Goal: Task Accomplishment & Management: Use online tool/utility

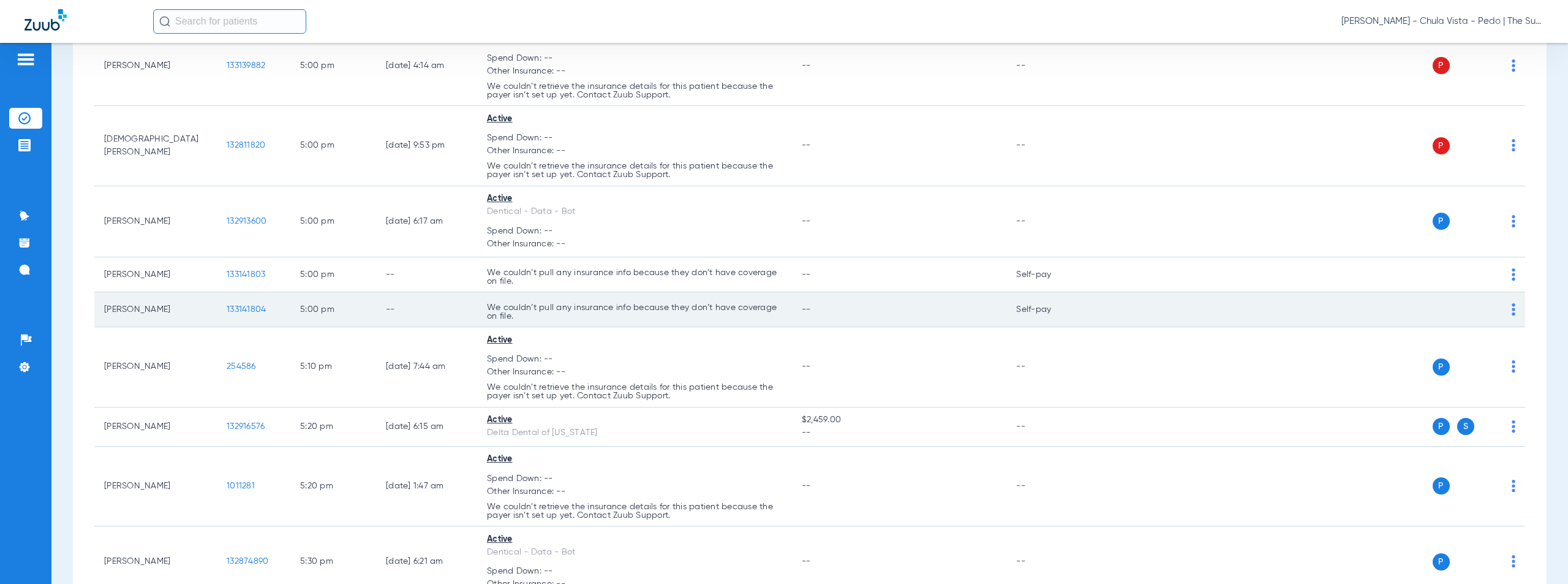
scroll to position [2973, 0]
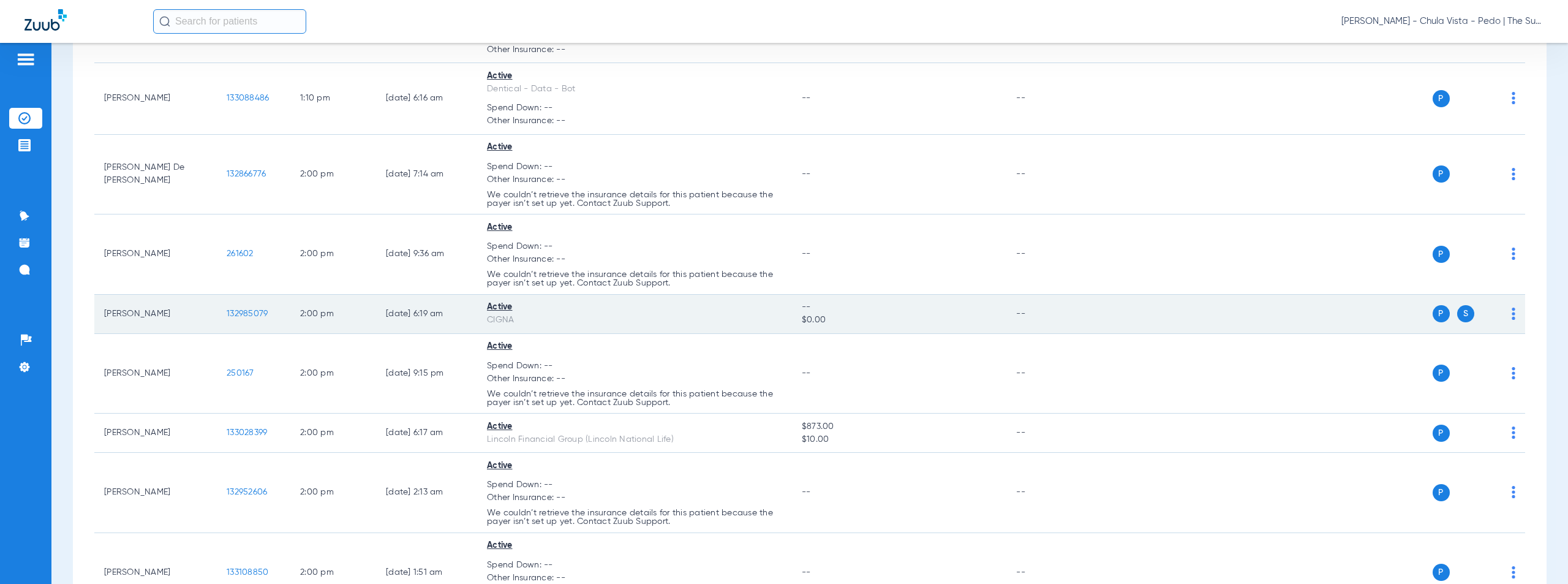
click at [248, 312] on span "132985079" at bounding box center [247, 314] width 41 height 9
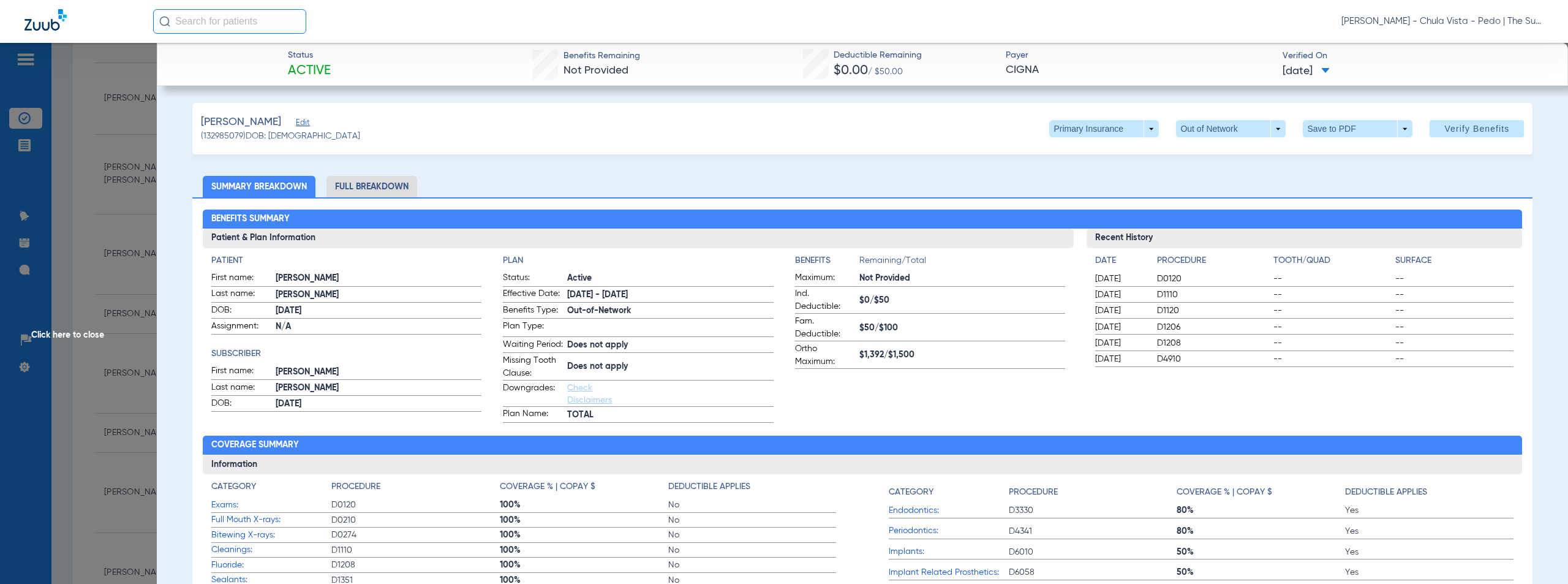
drag, startPoint x: 699, startPoint y: 240, endPoint x: 621, endPoint y: 286, distance: 90.6
click at [699, 240] on h3 "Patient & Plan Information" at bounding box center [638, 238] width 871 height 20
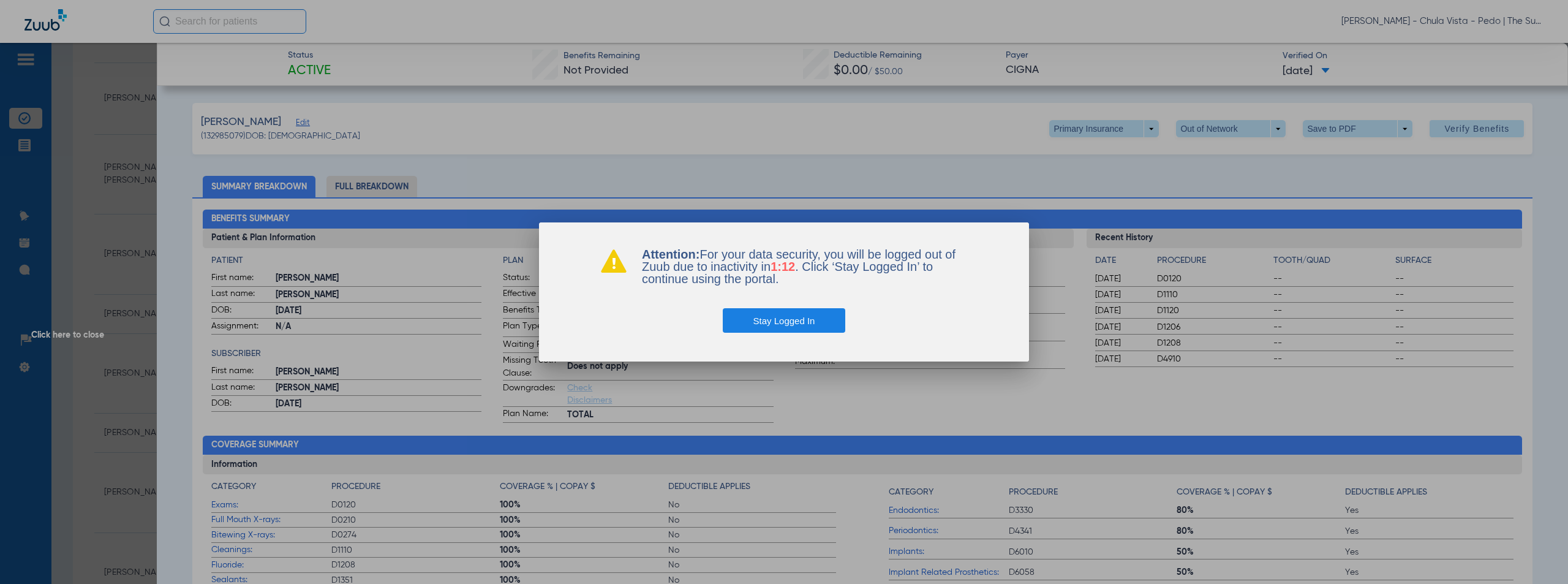
drag, startPoint x: 76, startPoint y: 335, endPoint x: 849, endPoint y: 335, distance: 773.0
click at [80, 337] on div at bounding box center [784, 292] width 1568 height 584
click at [816, 322] on button "Stay Logged In" at bounding box center [784, 320] width 123 height 25
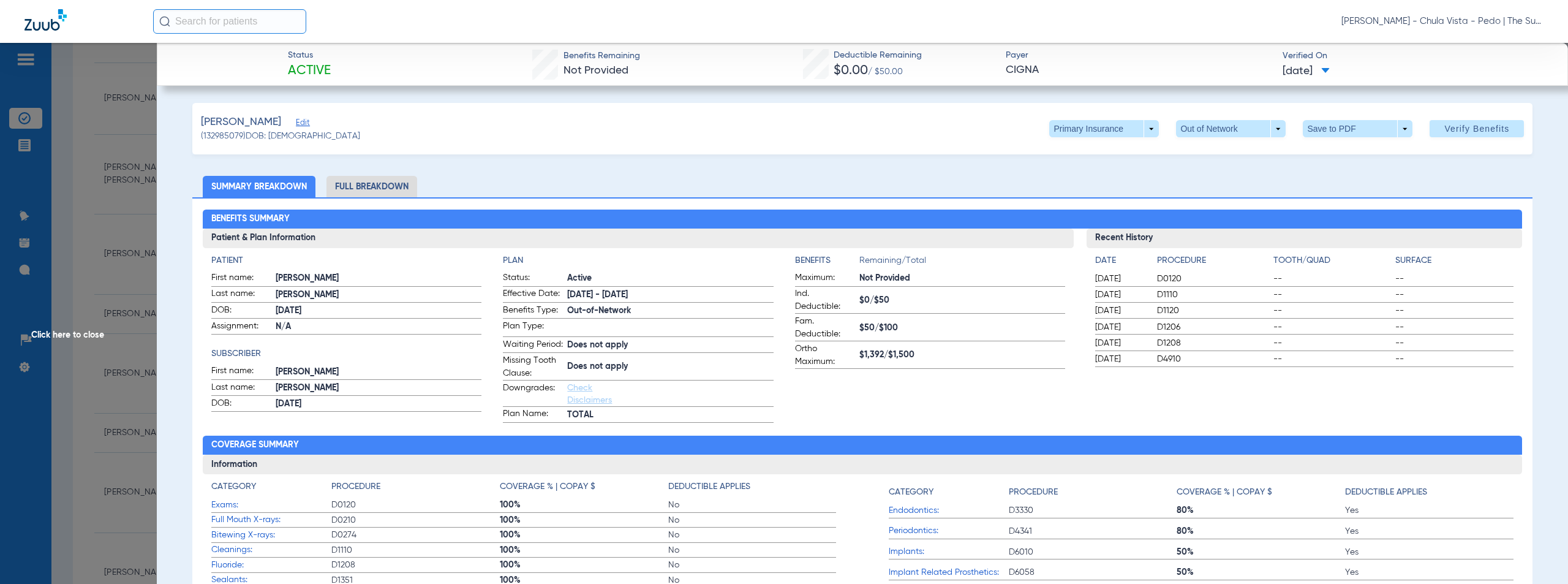
click at [89, 333] on span "Click here to close" at bounding box center [78, 335] width 157 height 584
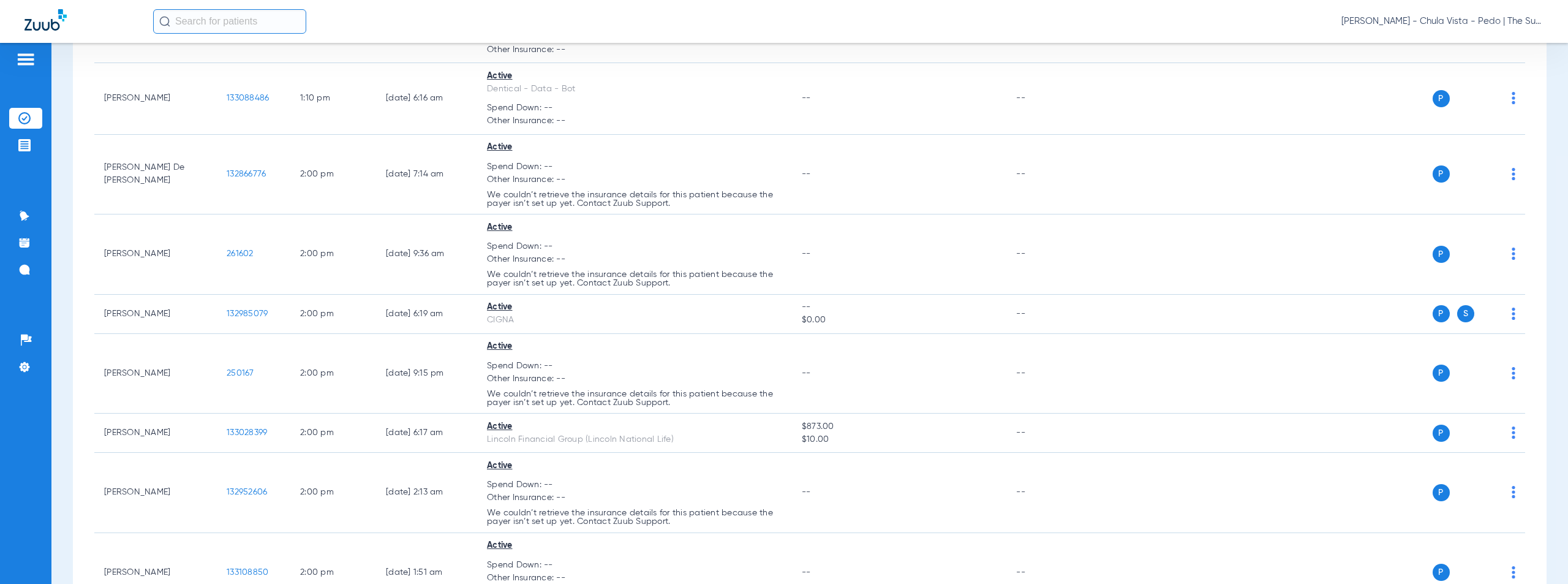
click at [1453, 21] on span "[PERSON_NAME] - Chula Vista - Pedo | The Super Dentists" at bounding box center [1442, 21] width 202 height 12
click at [1477, 39] on span "Account Selection" at bounding box center [1498, 43] width 68 height 9
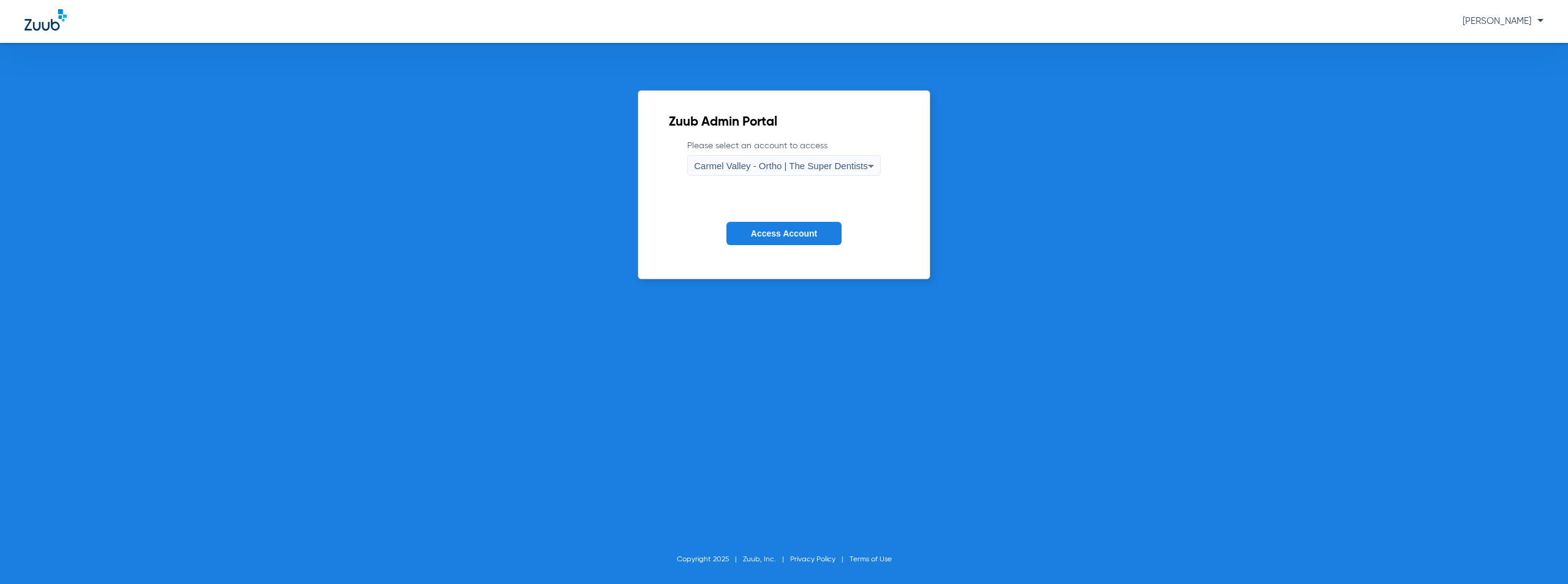
click at [816, 166] on span "Carmel Valley - Ortho | The Super Dentists" at bounding box center [780, 165] width 173 height 10
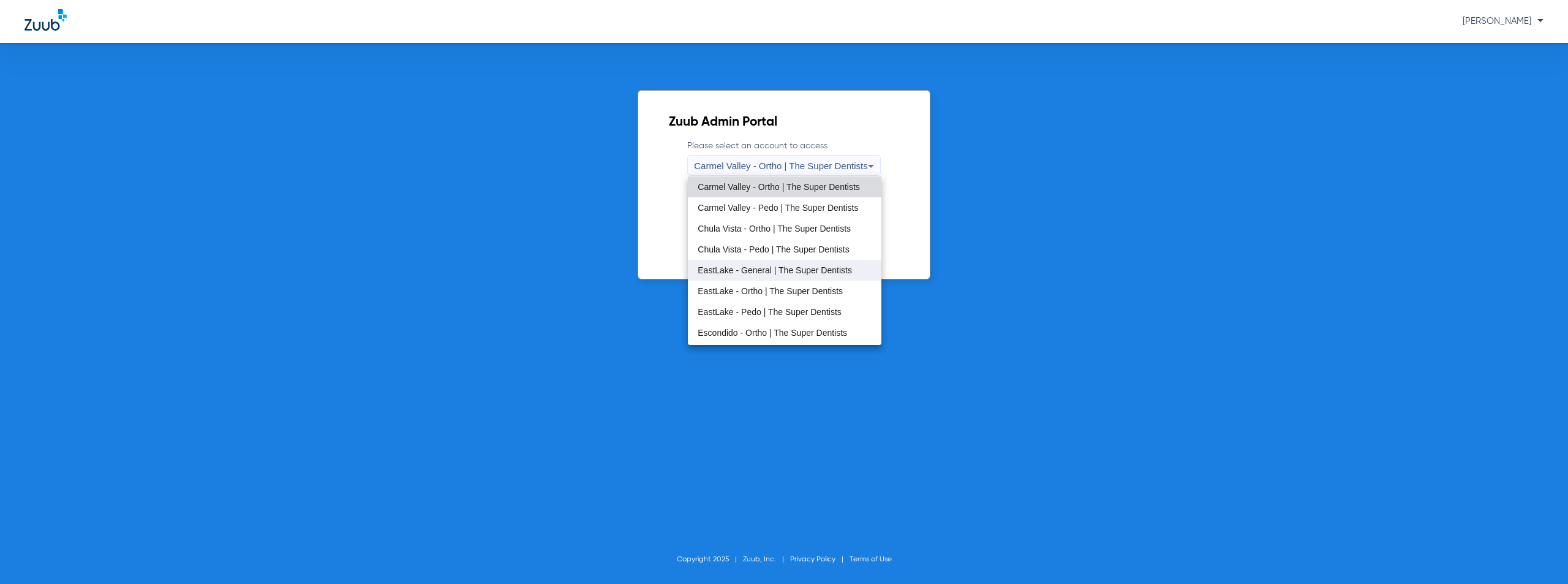
click at [758, 269] on span "EastLake - General | The Super Dentists" at bounding box center [775, 270] width 155 height 9
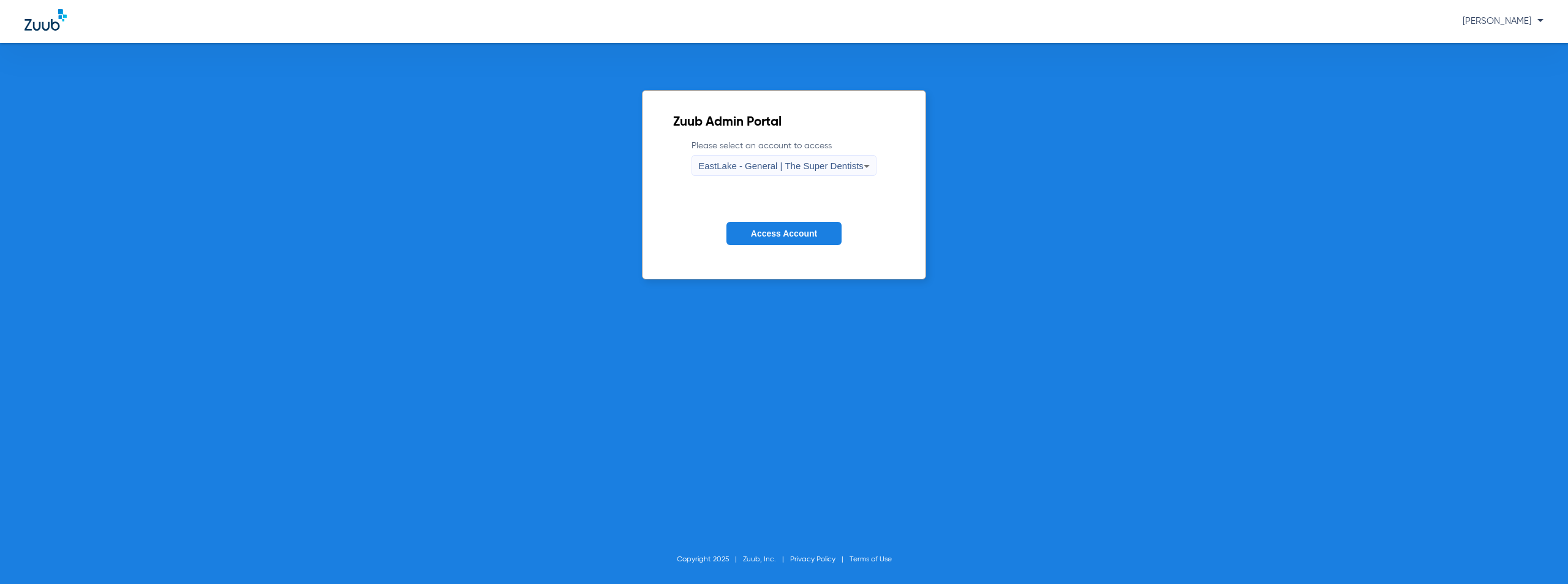
click at [799, 229] on span "Access Account" at bounding box center [784, 233] width 66 height 10
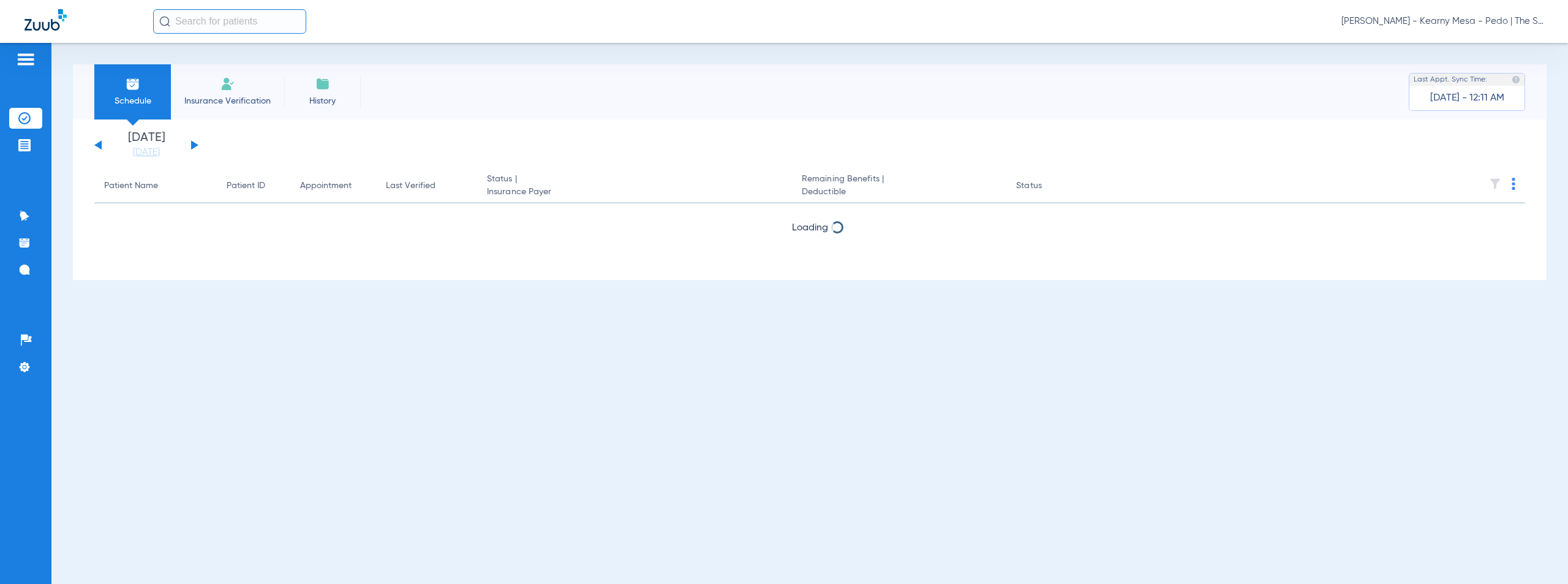
click at [196, 144] on button at bounding box center [194, 144] width 8 height 9
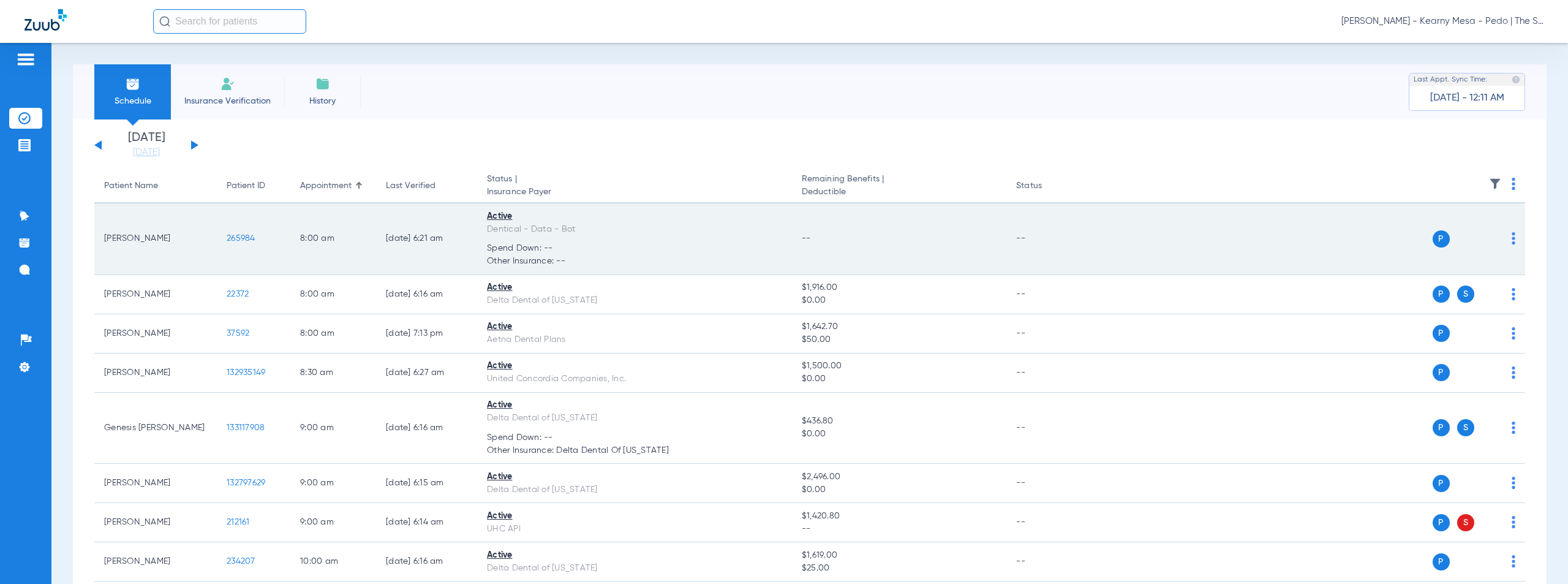
scroll to position [896, 0]
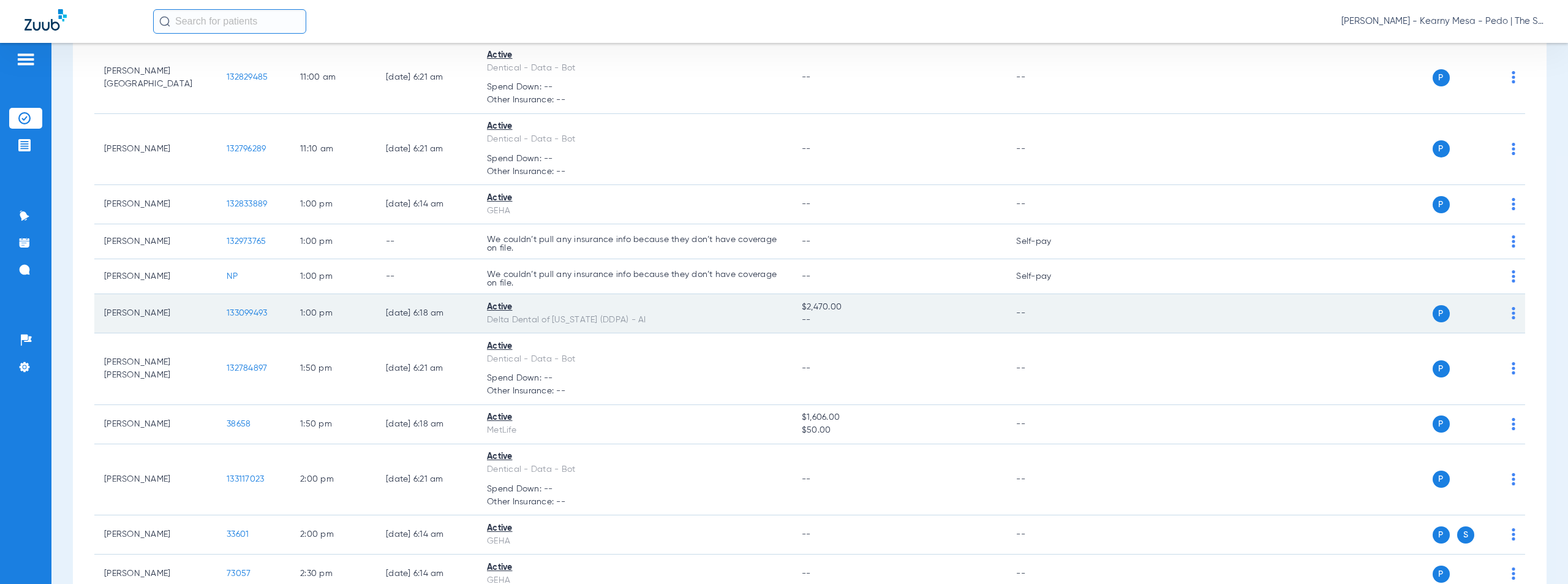
click at [253, 312] on span "133099493" at bounding box center [246, 313] width 40 height 9
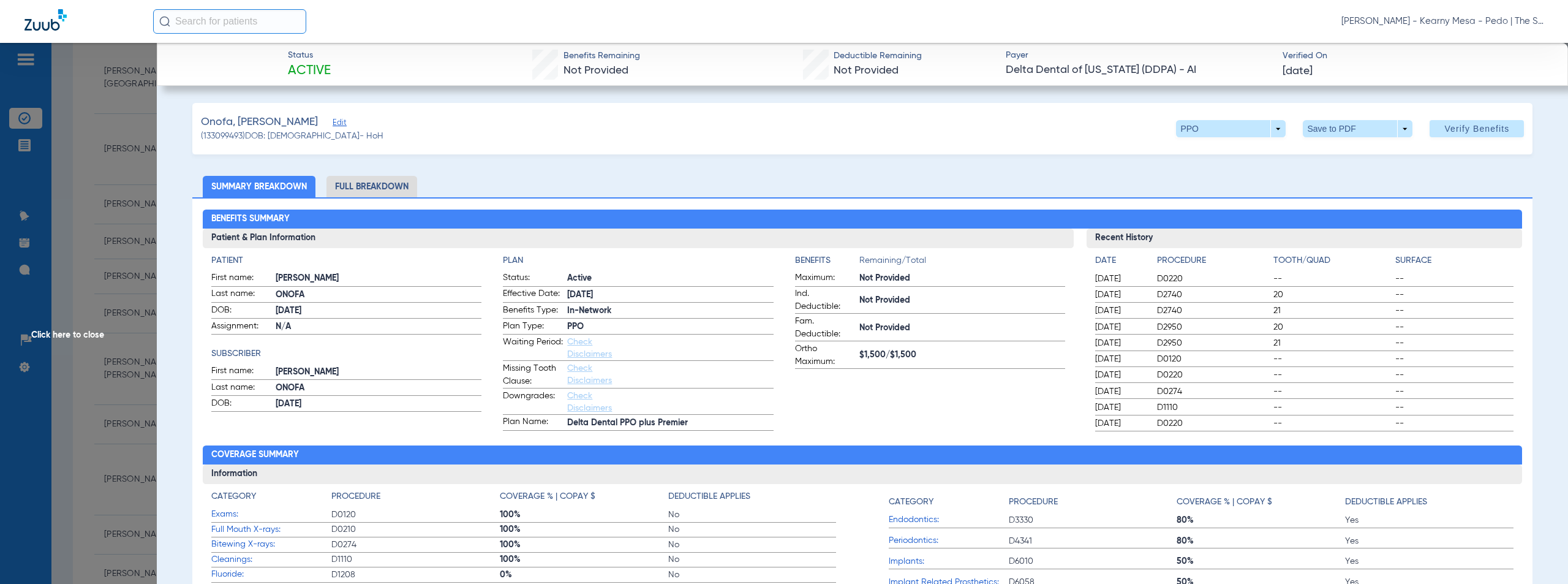
click at [68, 337] on span "Click here to close" at bounding box center [78, 335] width 157 height 584
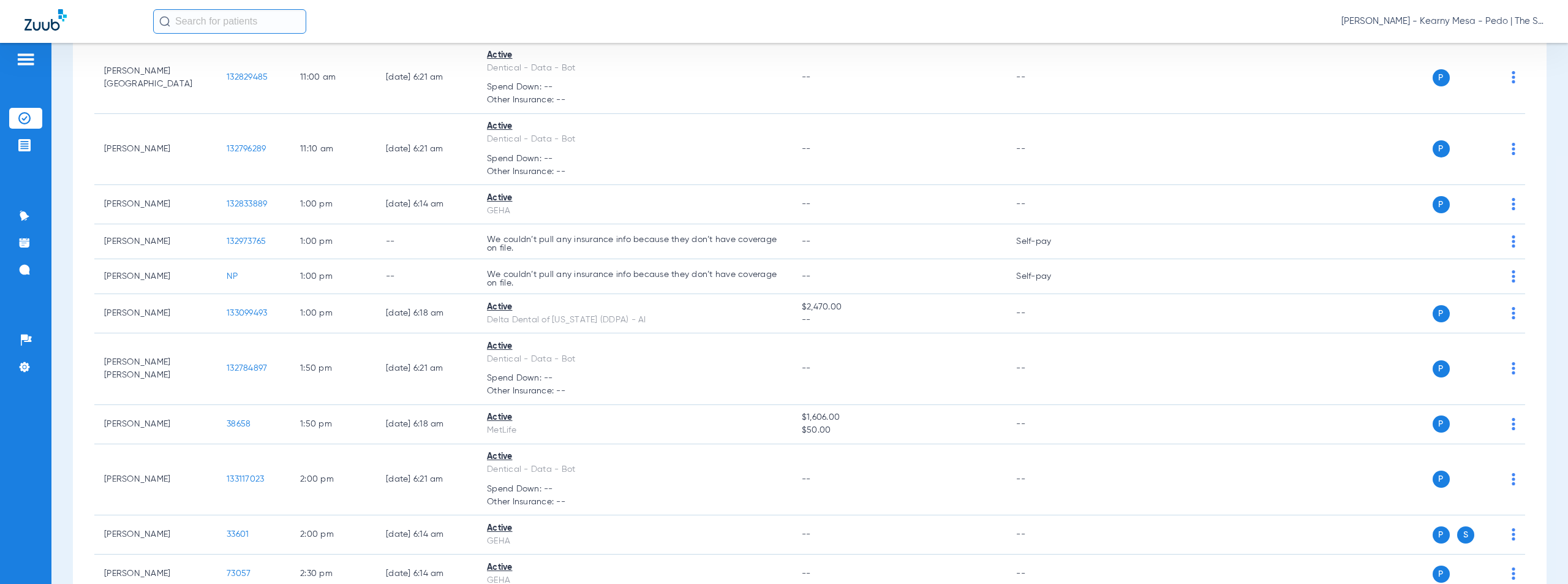
scroll to position [20, 0]
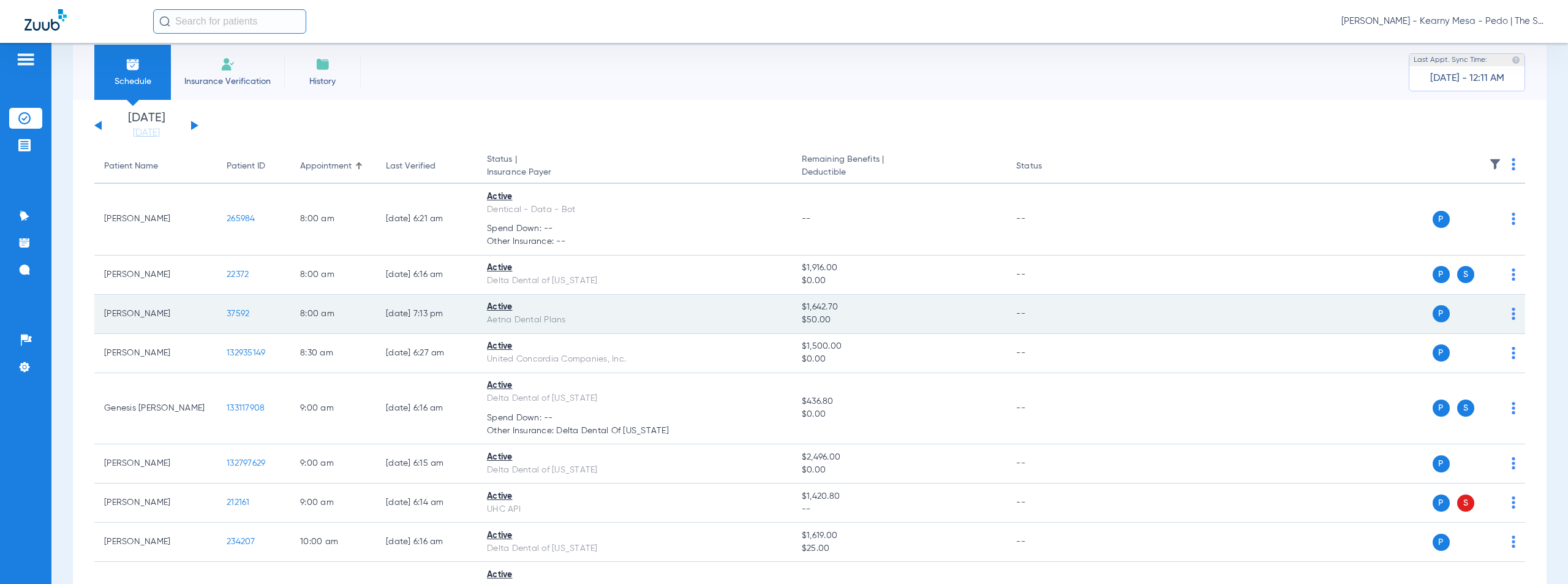
click at [231, 312] on span "37592" at bounding box center [237, 314] width 23 height 9
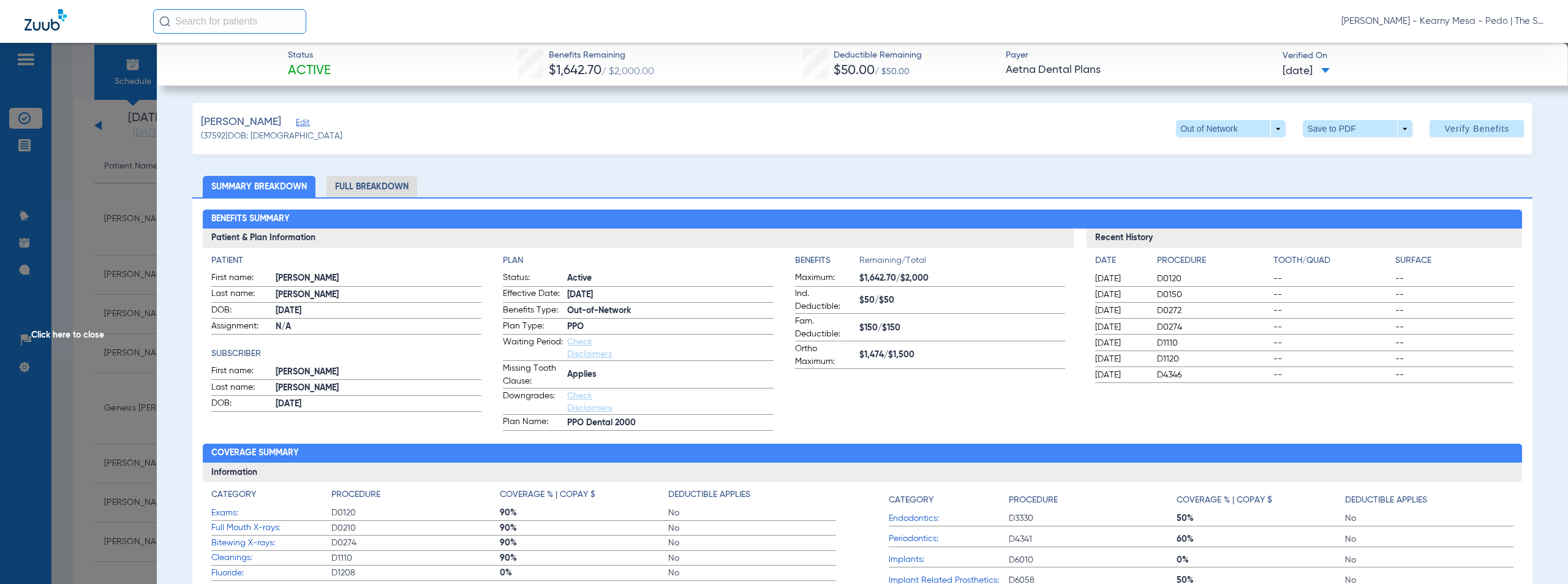
drag, startPoint x: 795, startPoint y: 154, endPoint x: 786, endPoint y: 157, distance: 9.5
click at [795, 154] on div "[PERSON_NAME] (37592) DOB: [DEMOGRAPHIC_DATA] Out of Network arrow_drop_down Sa…" at bounding box center [862, 128] width 1341 height 51
click at [72, 335] on span "Click here to close" at bounding box center [78, 335] width 157 height 584
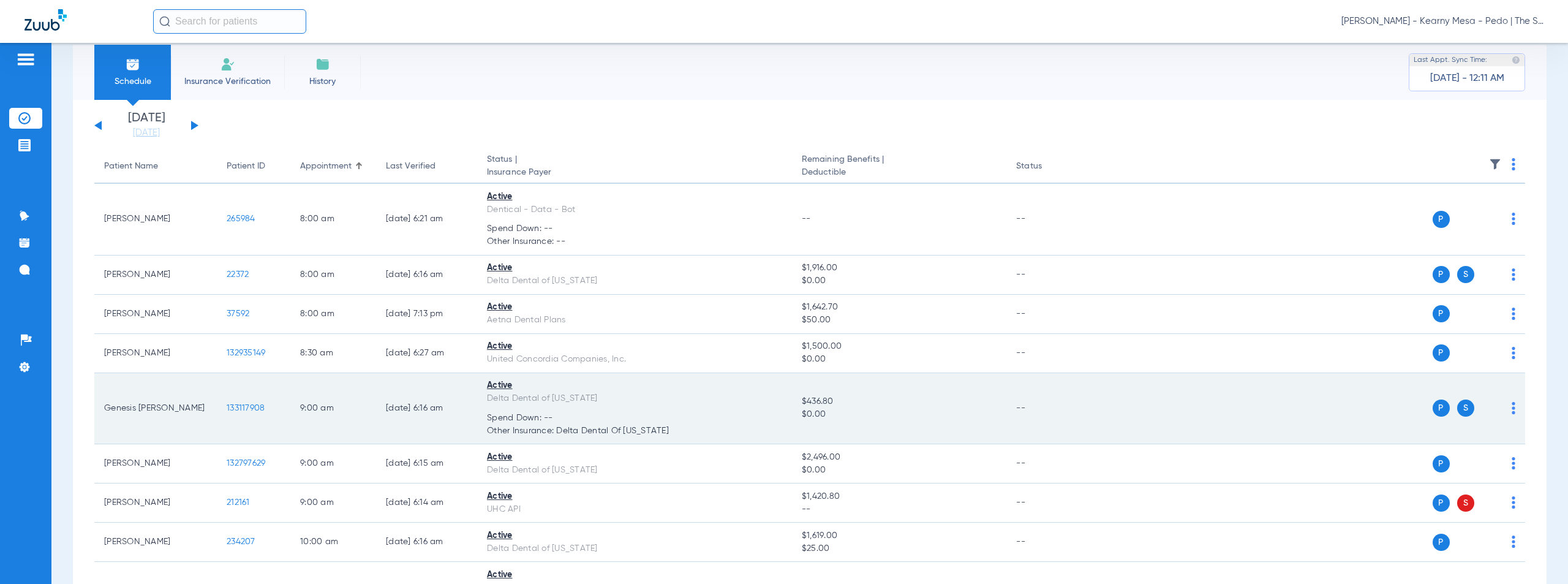
click at [243, 407] on span "133117908" at bounding box center [245, 408] width 38 height 9
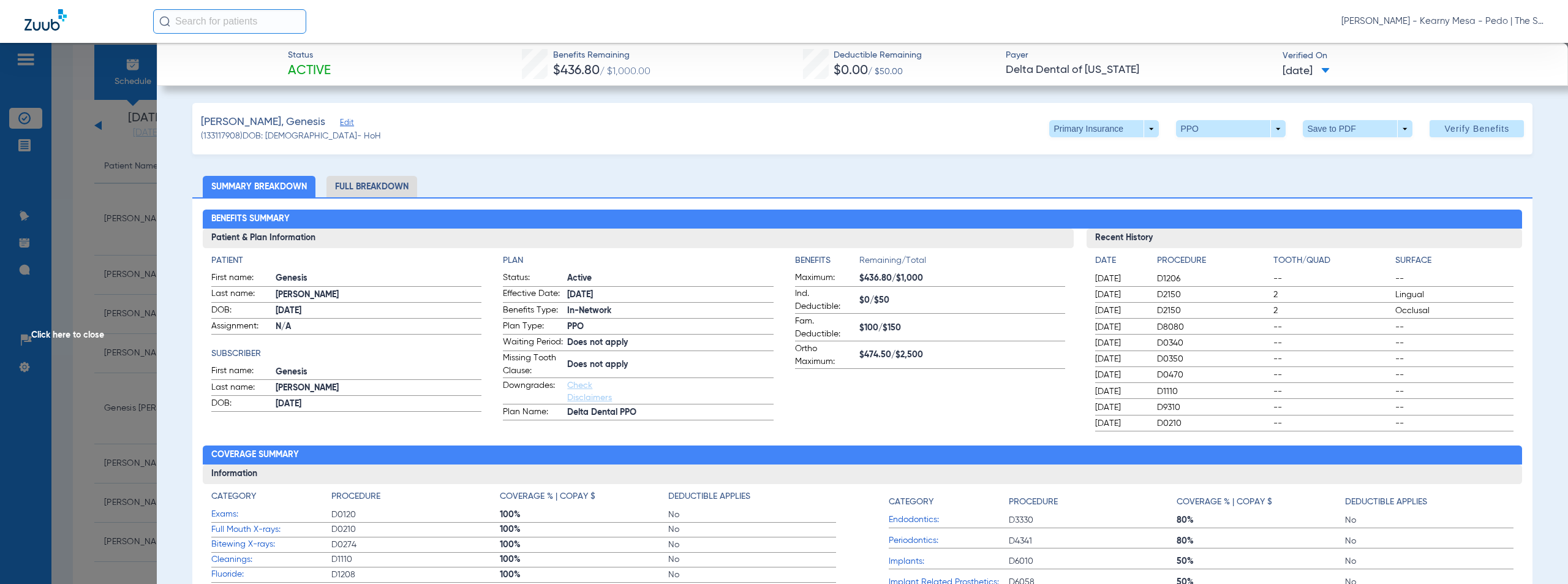
click at [66, 330] on span "Click here to close" at bounding box center [78, 335] width 157 height 584
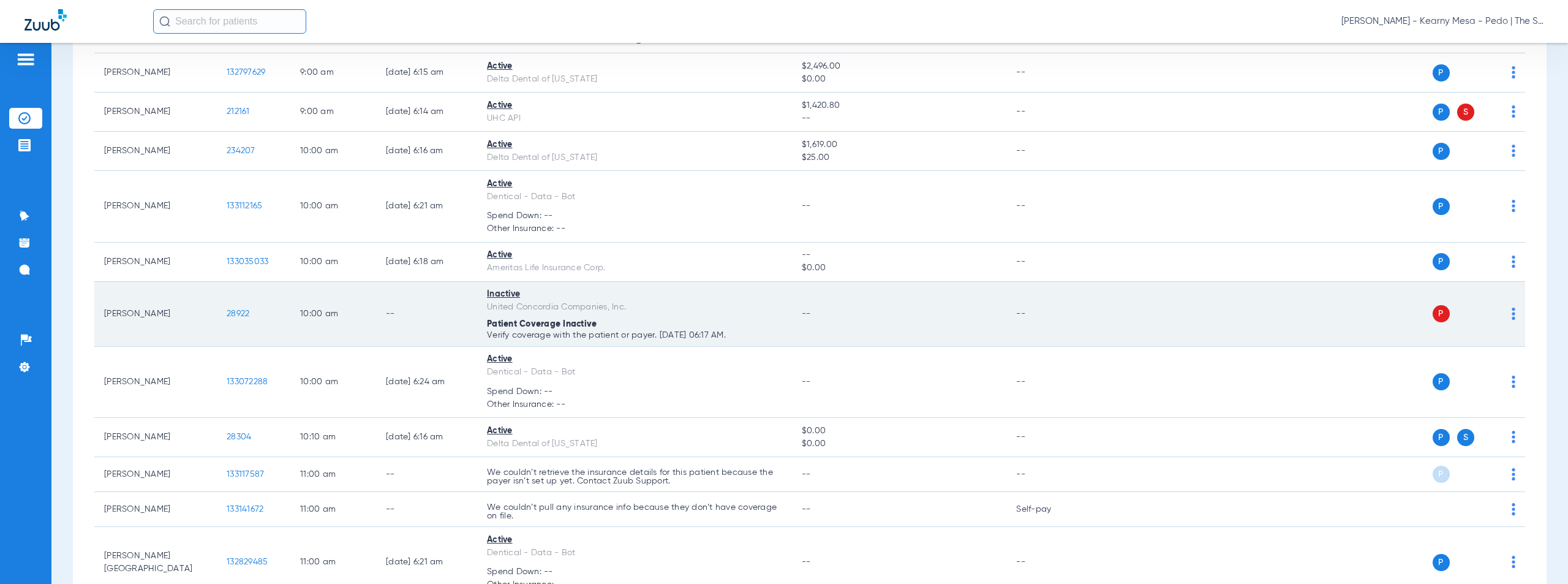
scroll to position [1006, 0]
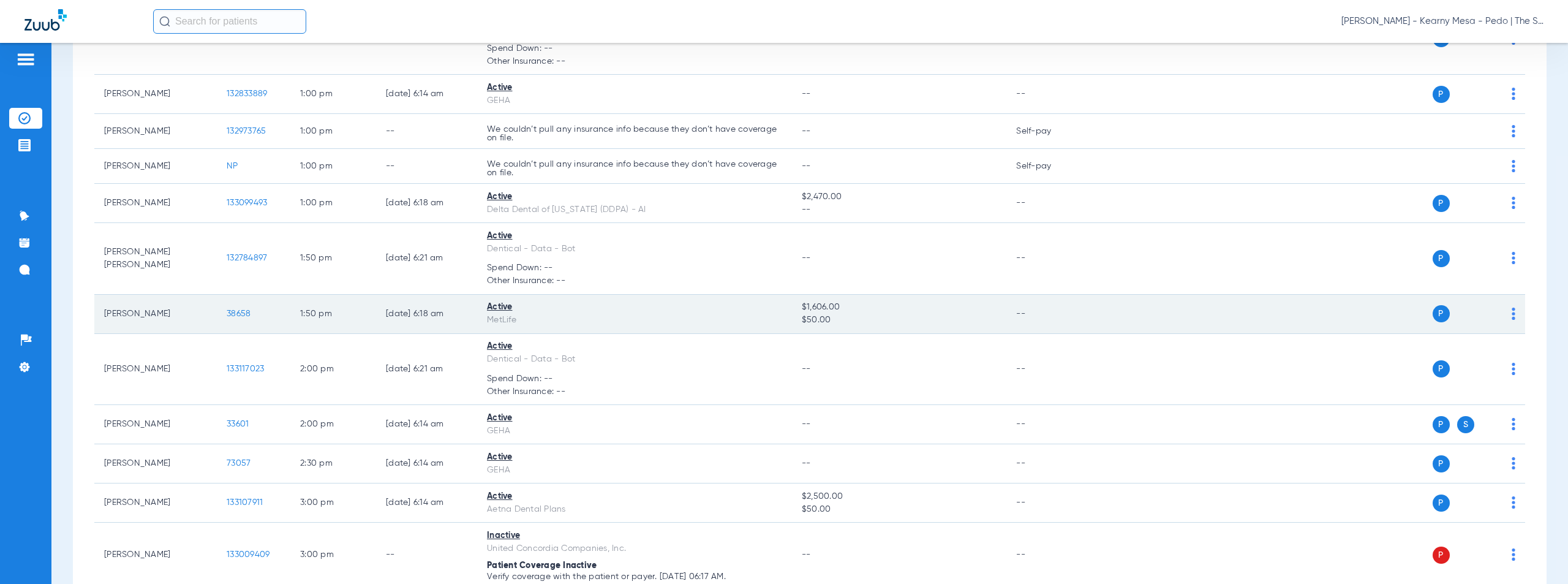
click at [237, 314] on span "38658" at bounding box center [238, 314] width 24 height 9
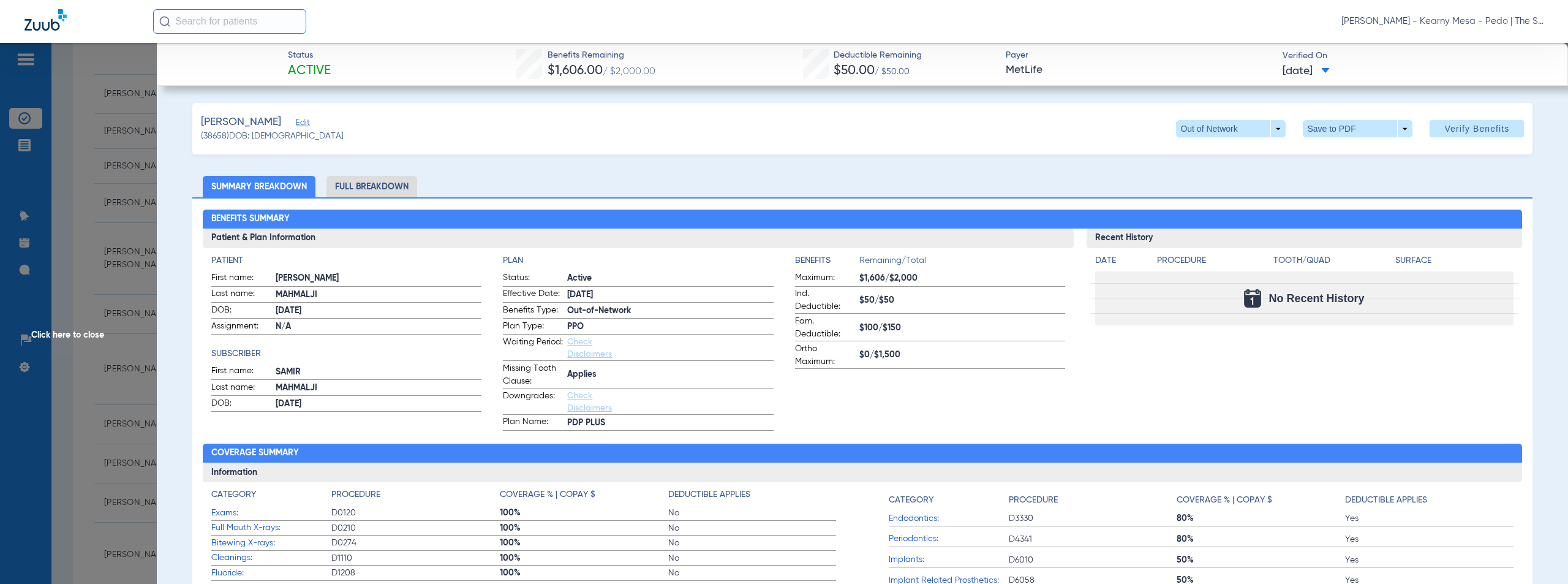
click at [79, 333] on span "Click here to close" at bounding box center [78, 335] width 157 height 584
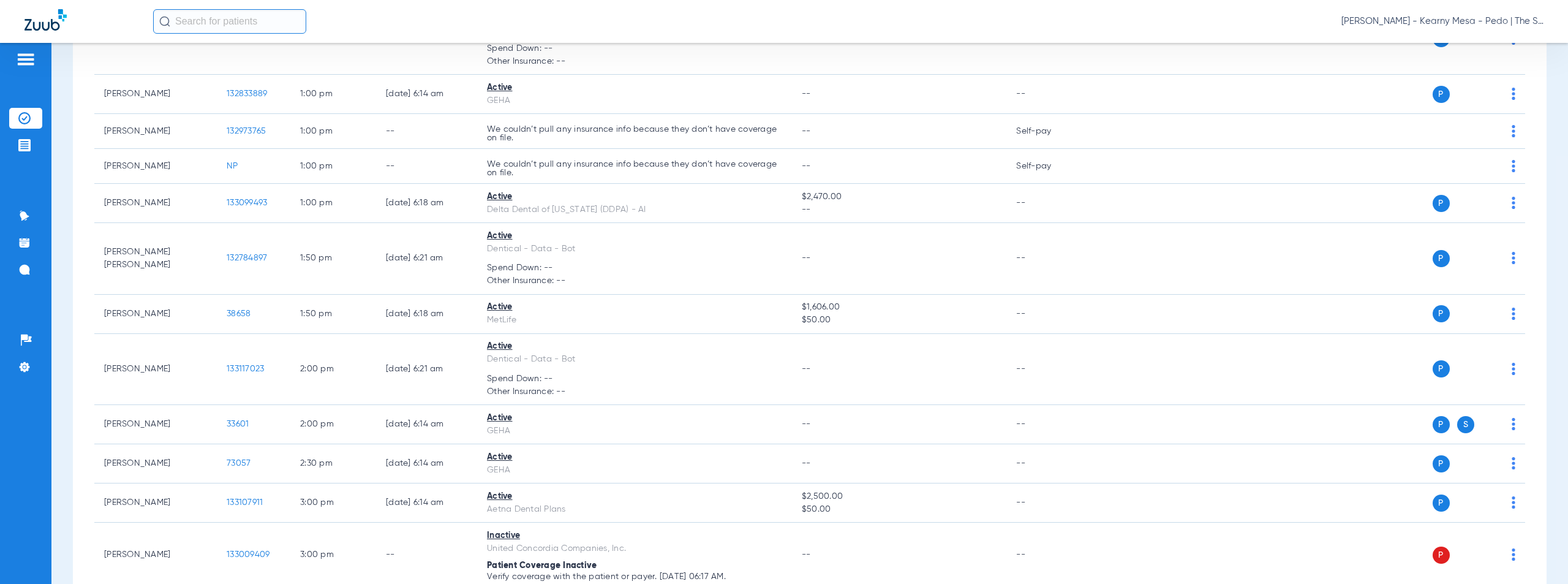
click at [1458, 18] on span "[PERSON_NAME] - Kearny Mesa - Pedo | The Super Dentists" at bounding box center [1442, 21] width 202 height 12
click at [1480, 44] on span "Account Selection" at bounding box center [1498, 43] width 68 height 9
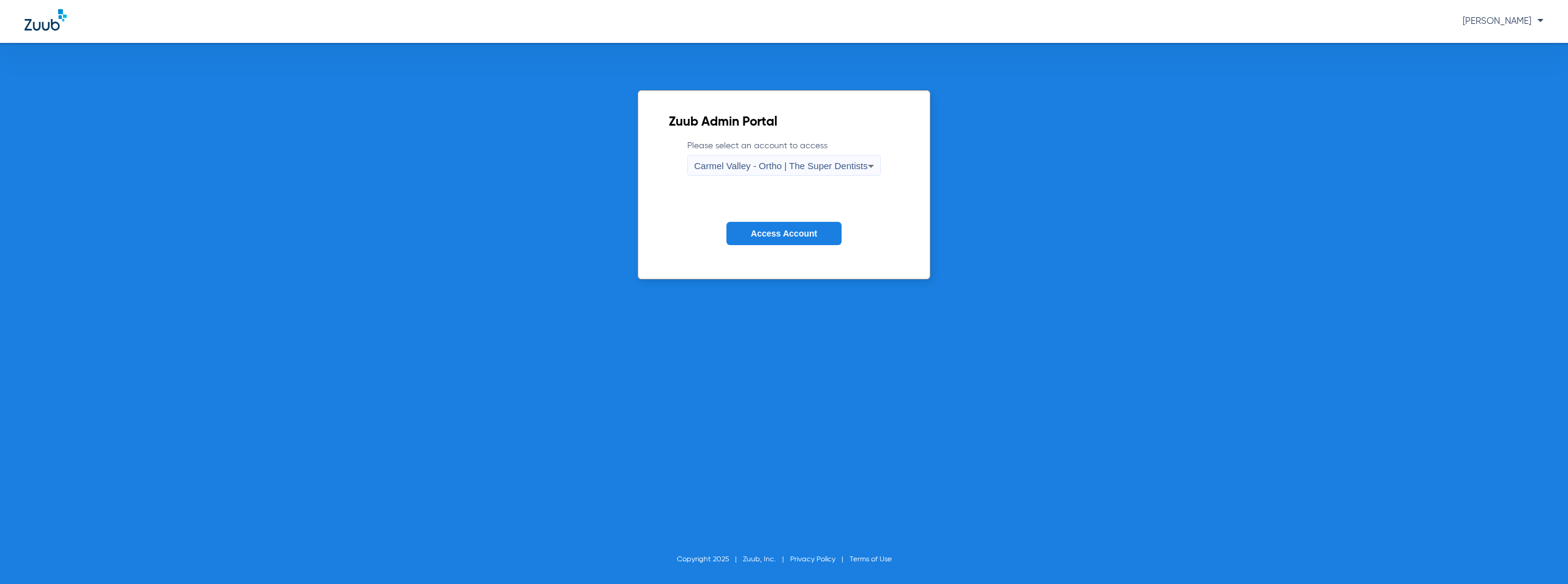
click at [801, 166] on span "Carmel Valley - Ortho | The Super Dentists" at bounding box center [780, 165] width 173 height 10
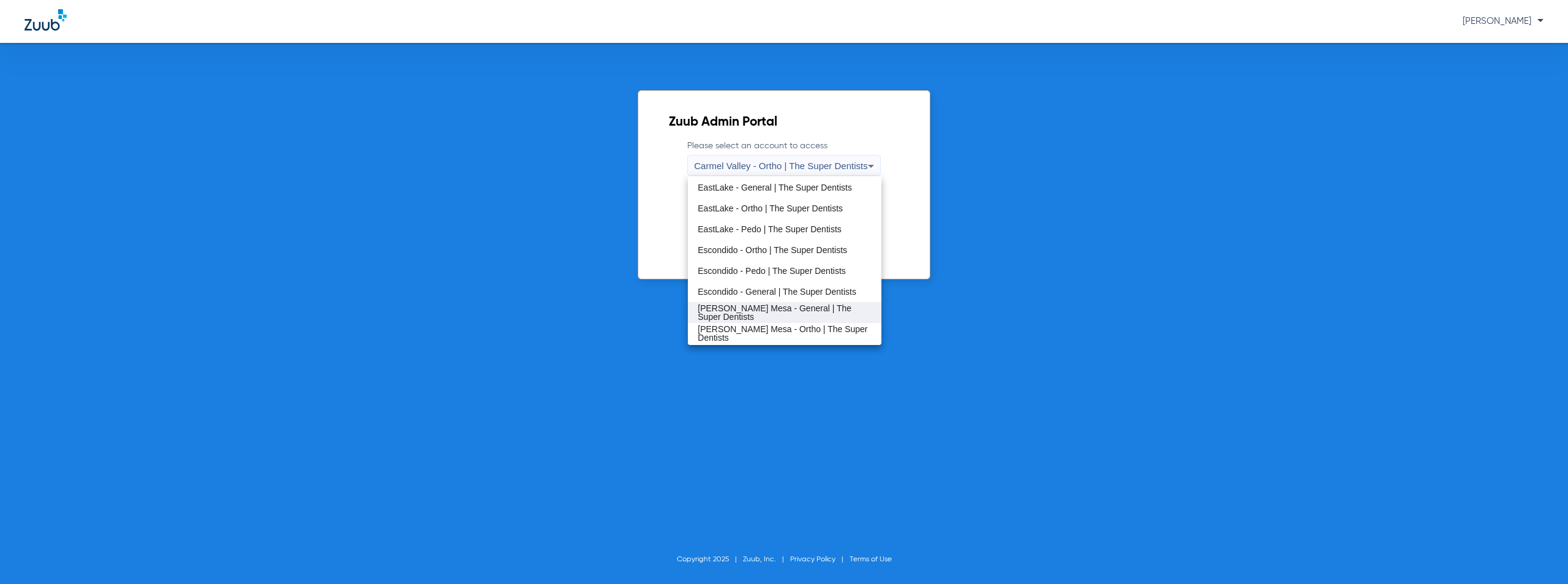
scroll to position [62, 0]
click at [750, 249] on span "EastLake - Pedo | The Super Dentists" at bounding box center [769, 251] width 144 height 9
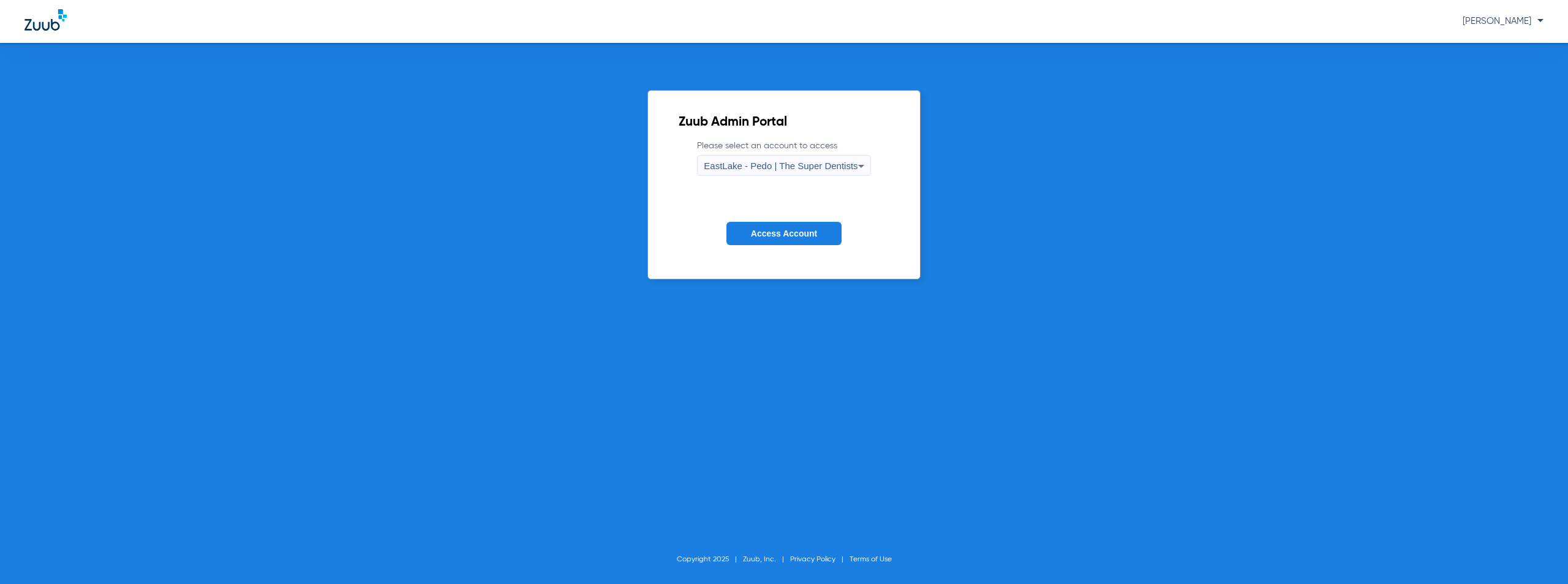
click at [802, 230] on span "Access Account" at bounding box center [784, 233] width 66 height 10
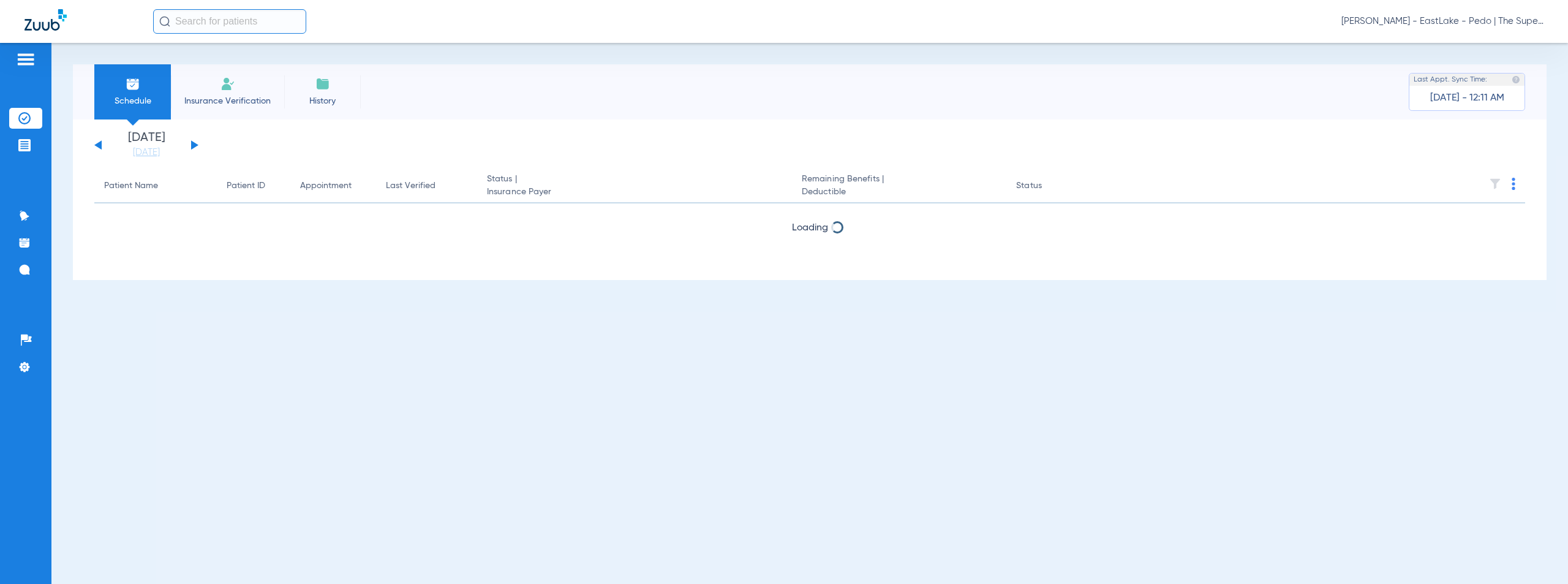
click at [197, 144] on button at bounding box center [194, 144] width 8 height 9
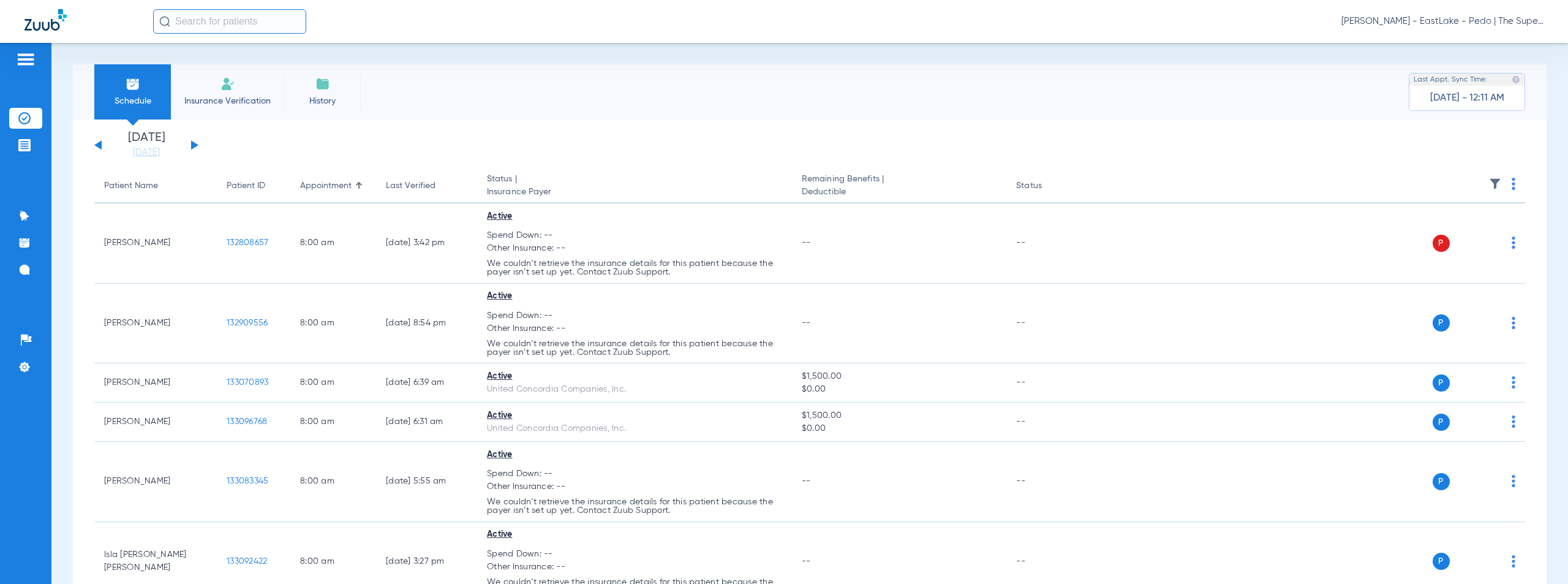
click at [1396, 40] on div "[PERSON_NAME] - EastLake - Pedo | The Super Dentists" at bounding box center [784, 21] width 1568 height 43
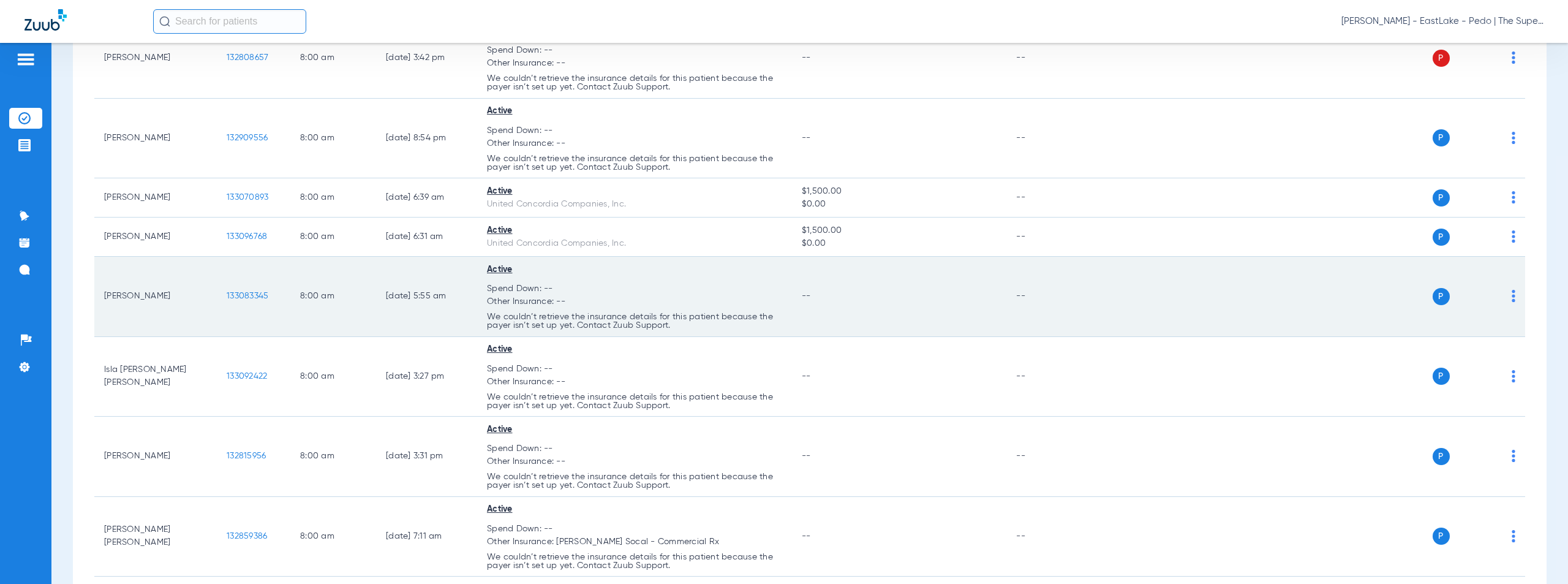
scroll to position [184, 0]
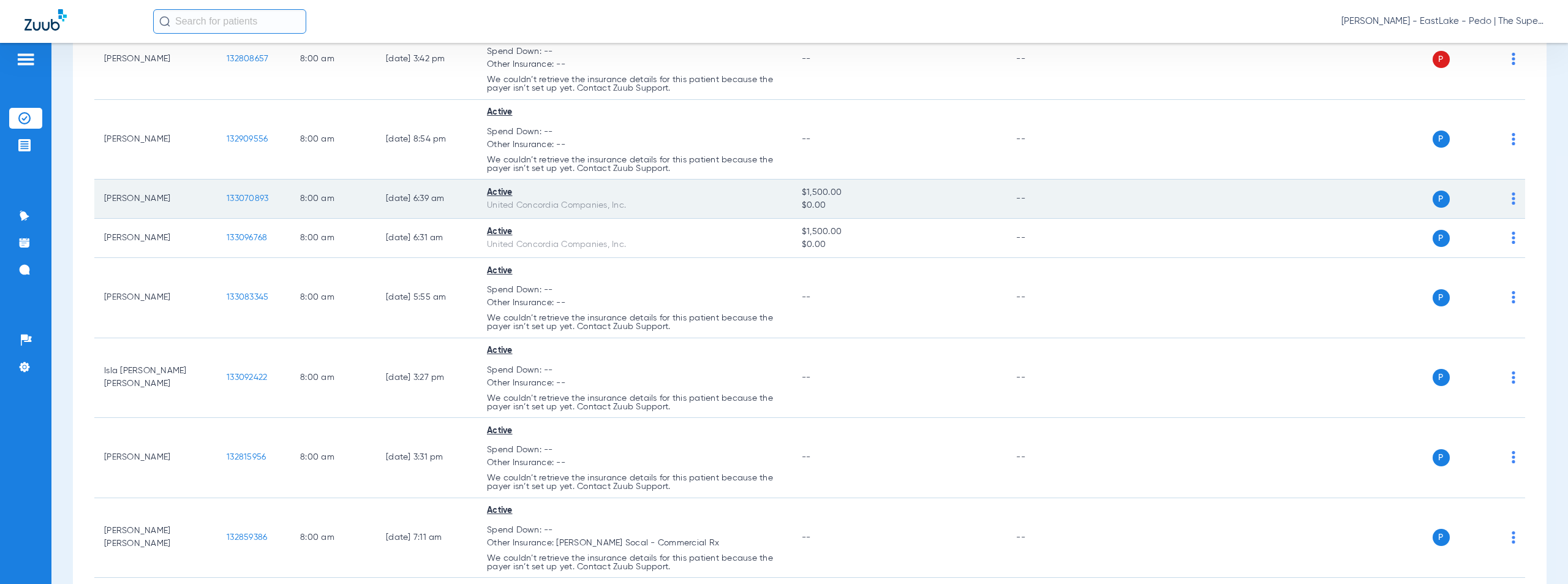
click at [259, 197] on span "133070893" at bounding box center [247, 199] width 42 height 9
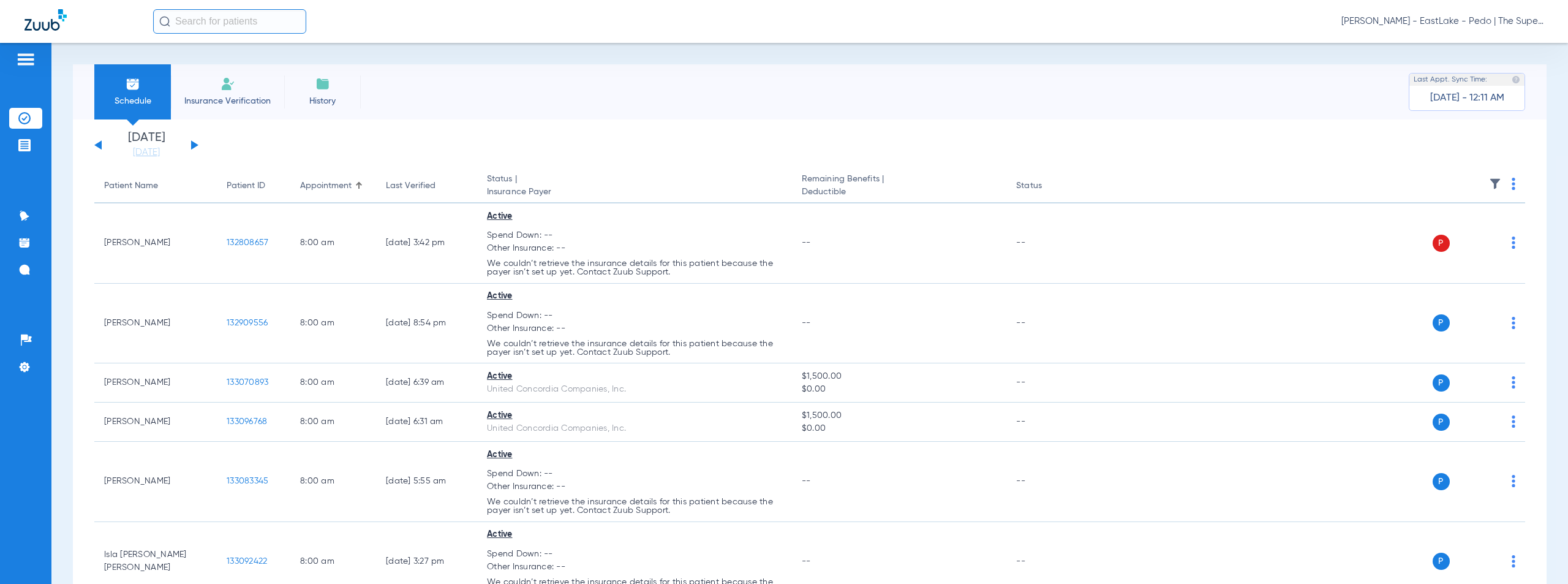
click at [1274, 84] on div "Schedule Insurance Verification History Last Appt. Sync Time: Today - 12:11 AM" at bounding box center [810, 92] width 1474 height 55
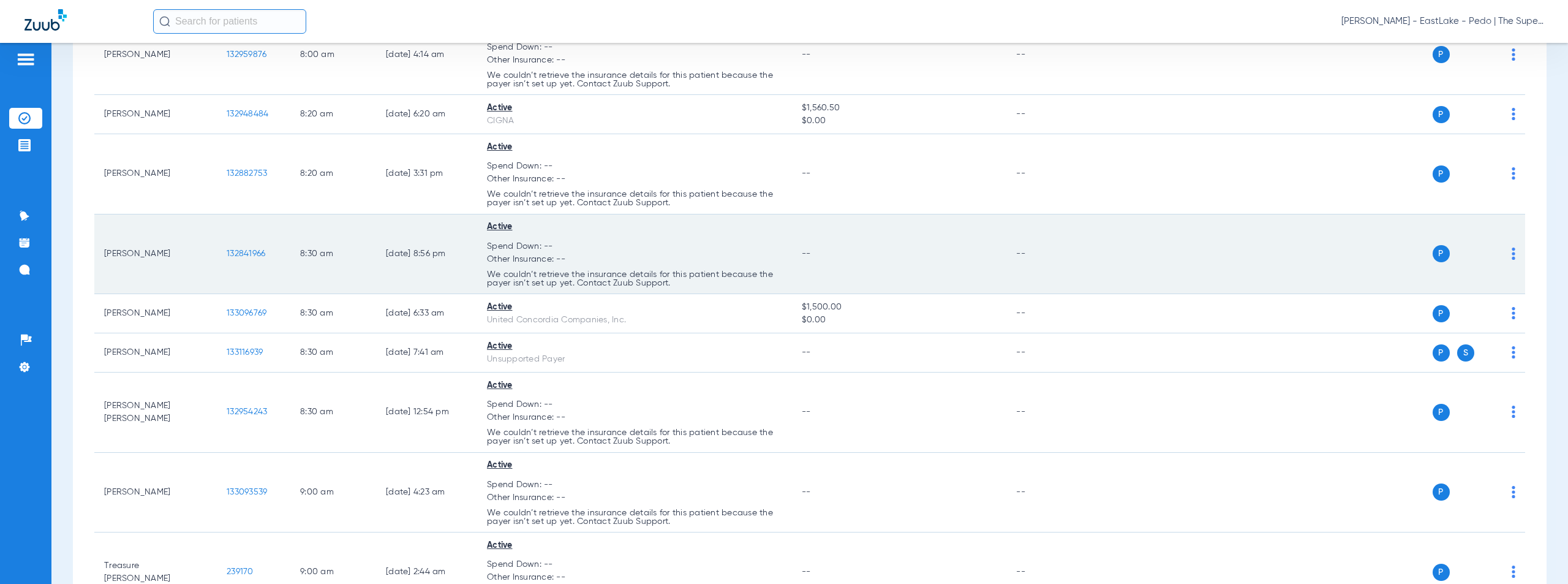
scroll to position [108, 0]
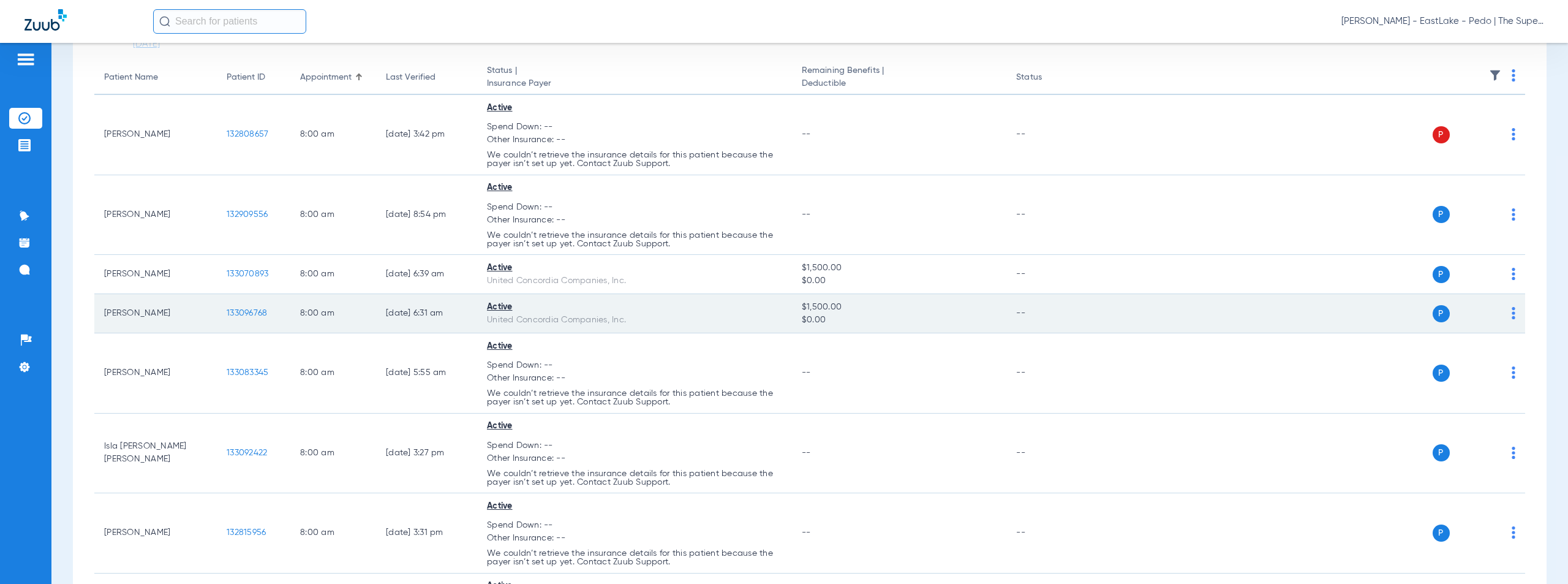
click at [242, 314] on span "133096768" at bounding box center [246, 313] width 40 height 9
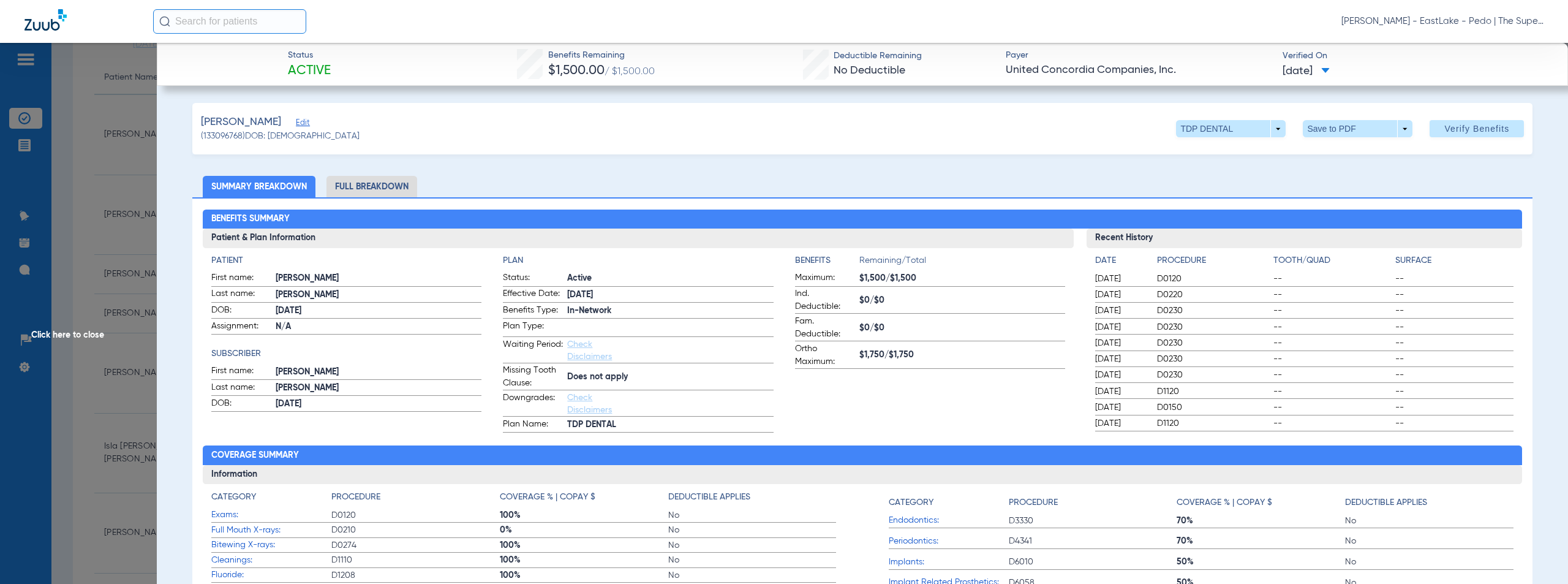
click at [721, 124] on div "Apodaca, Mia Edit (133096768) DOB: 07/31/2021 TDP DENTAL arrow_drop_down Save t…" at bounding box center [862, 128] width 1341 height 51
click at [79, 332] on span "Click here to close" at bounding box center [78, 335] width 157 height 584
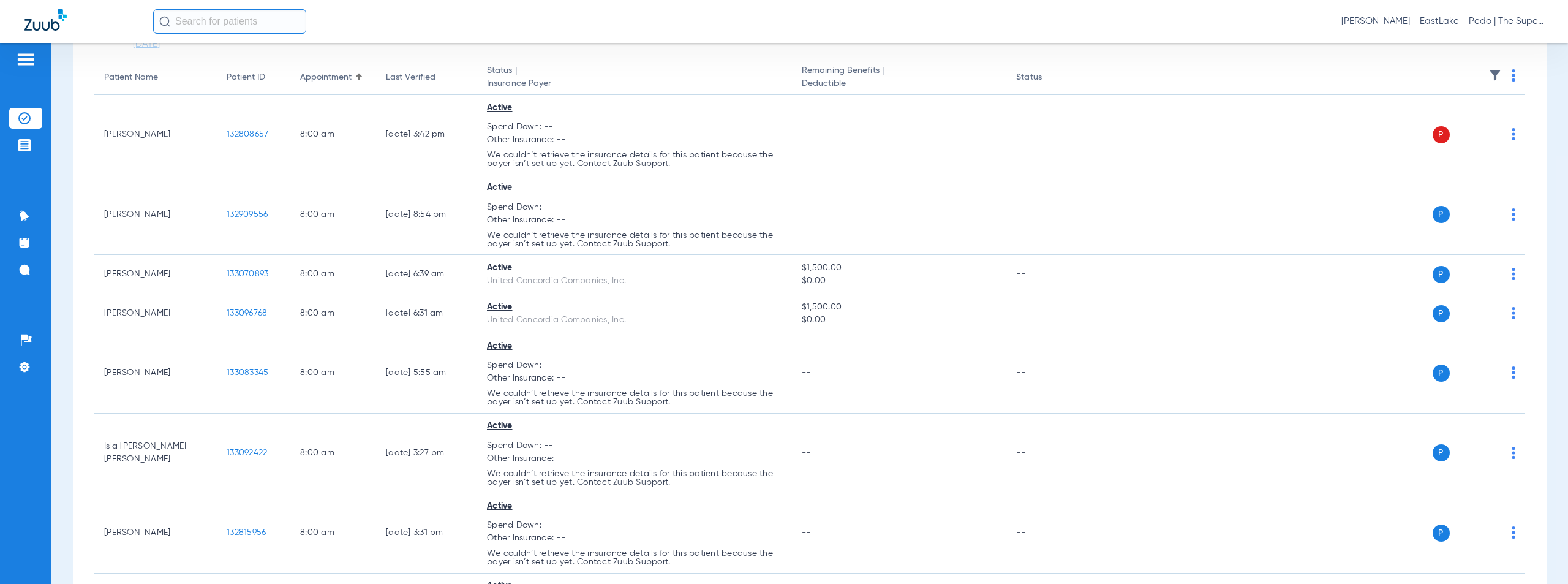
scroll to position [1147, 0]
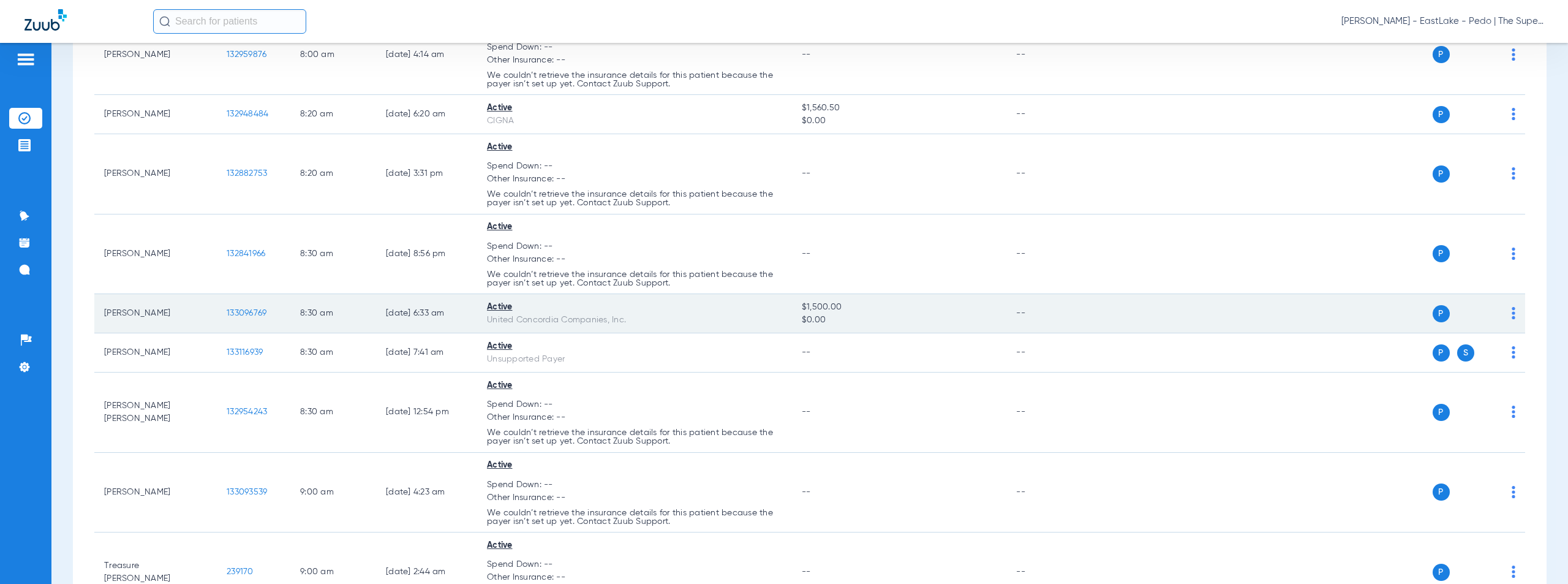
click at [247, 312] on span "133096769" at bounding box center [246, 313] width 40 height 9
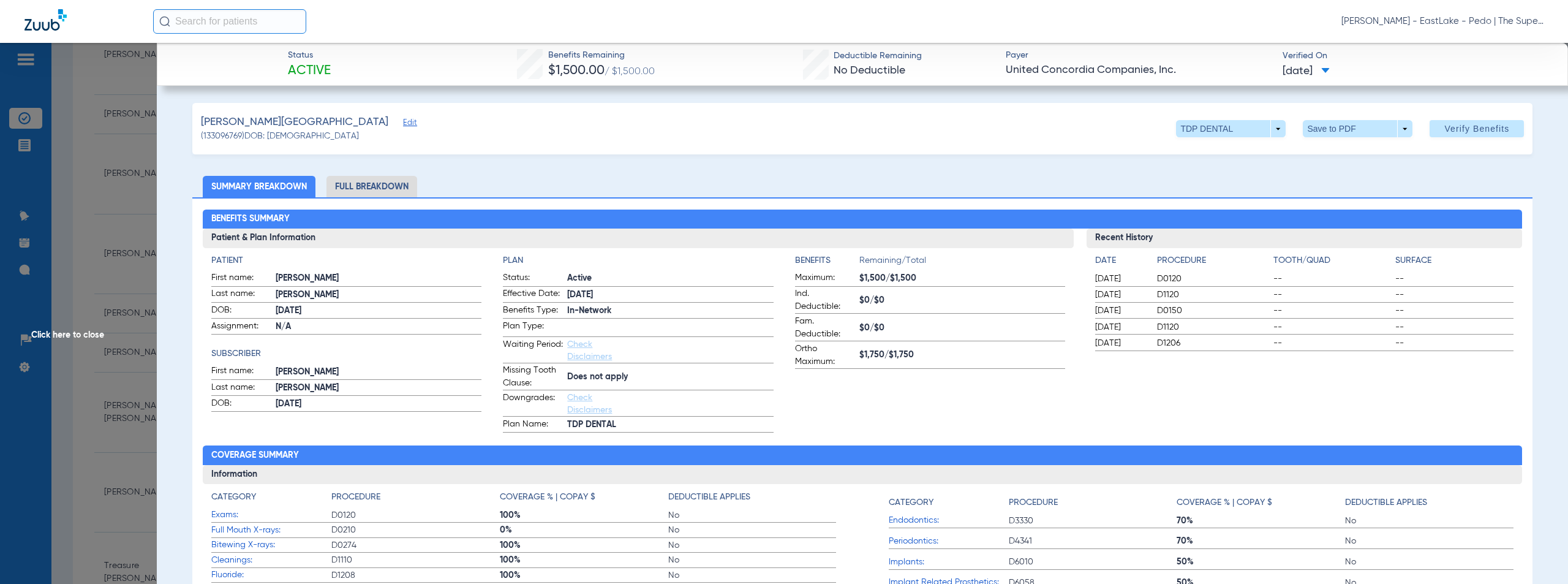
click at [600, 181] on ul "Summary Breakdown Full Breakdown" at bounding box center [862, 186] width 1341 height 21
click at [391, 185] on li "Full Breakdown" at bounding box center [372, 186] width 90 height 21
